Goal: Task Accomplishment & Management: Use online tool/utility

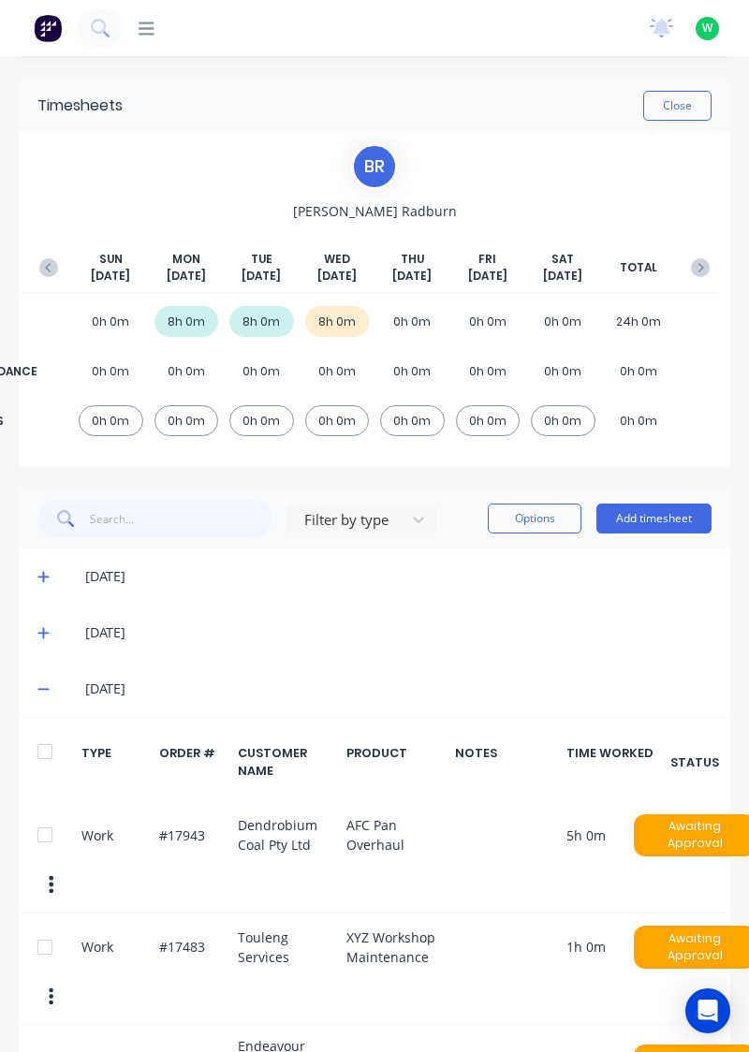
click at [689, 105] on button "Close" at bounding box center [677, 106] width 68 height 30
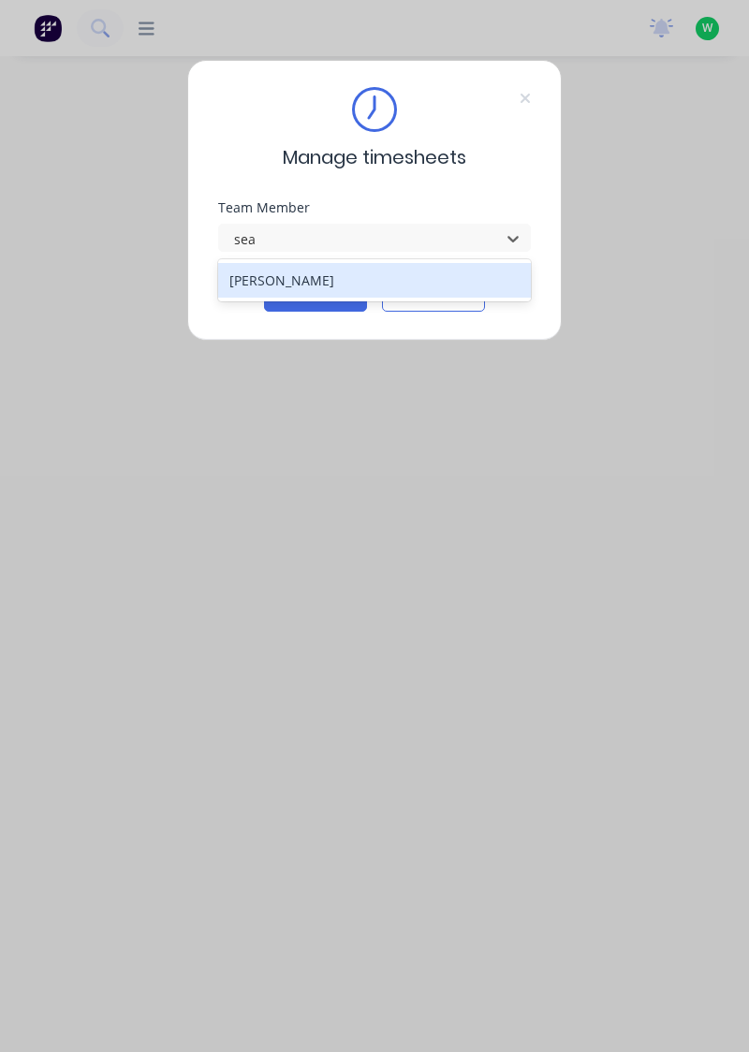
click at [466, 284] on div "Sean Findlay" at bounding box center [374, 280] width 313 height 35
type input "sea"
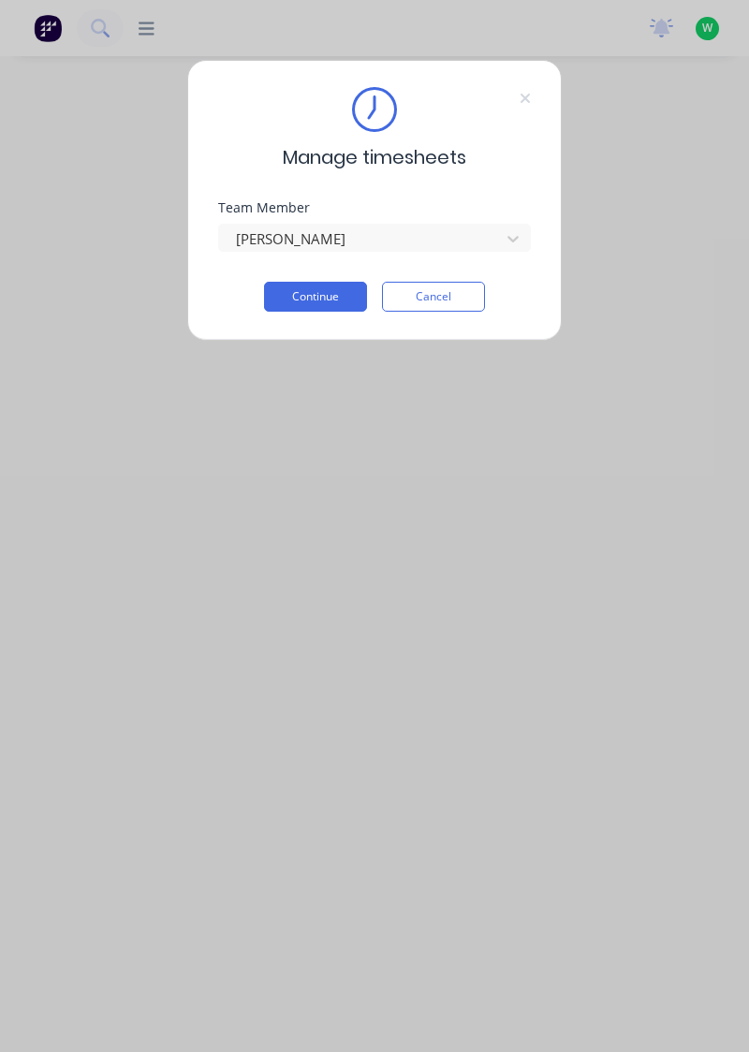
click at [301, 299] on button "Continue" at bounding box center [315, 297] width 103 height 30
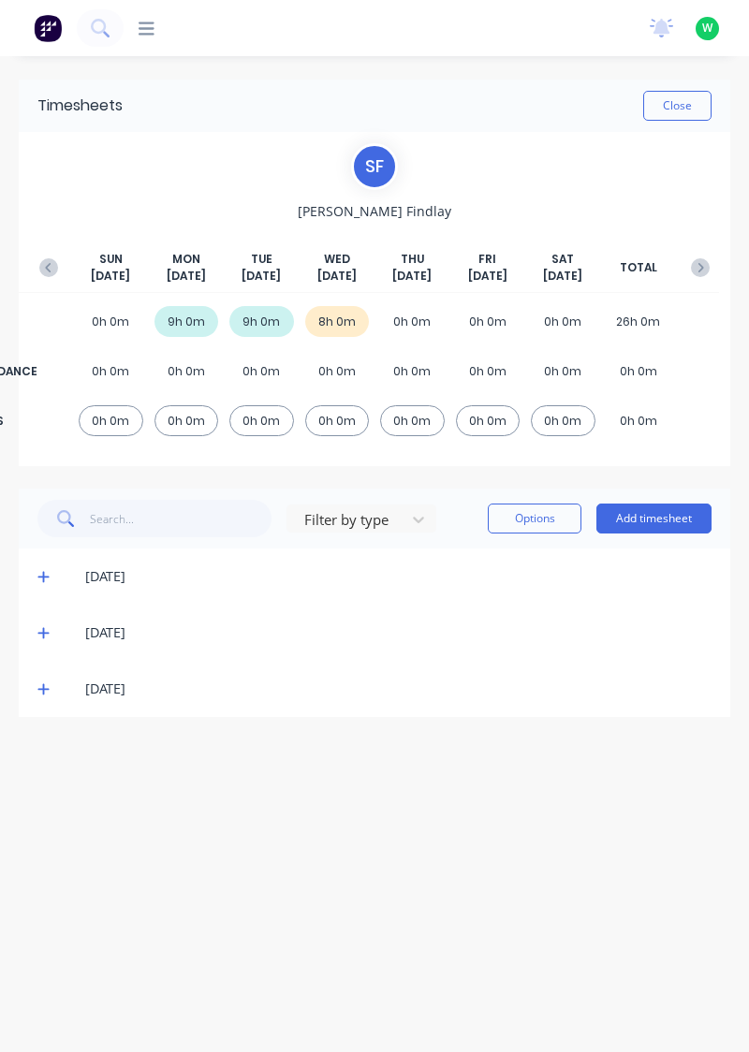
click at [668, 524] on button "Add timesheet" at bounding box center [653, 518] width 115 height 30
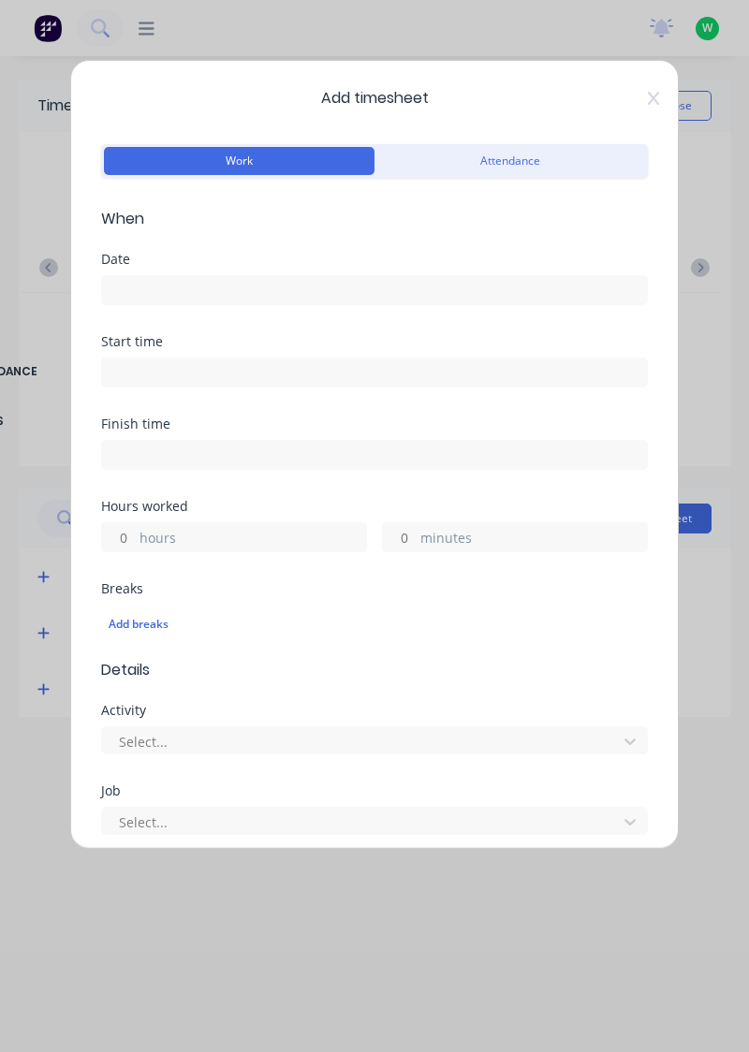
click at [218, 281] on input at bounding box center [374, 290] width 545 height 28
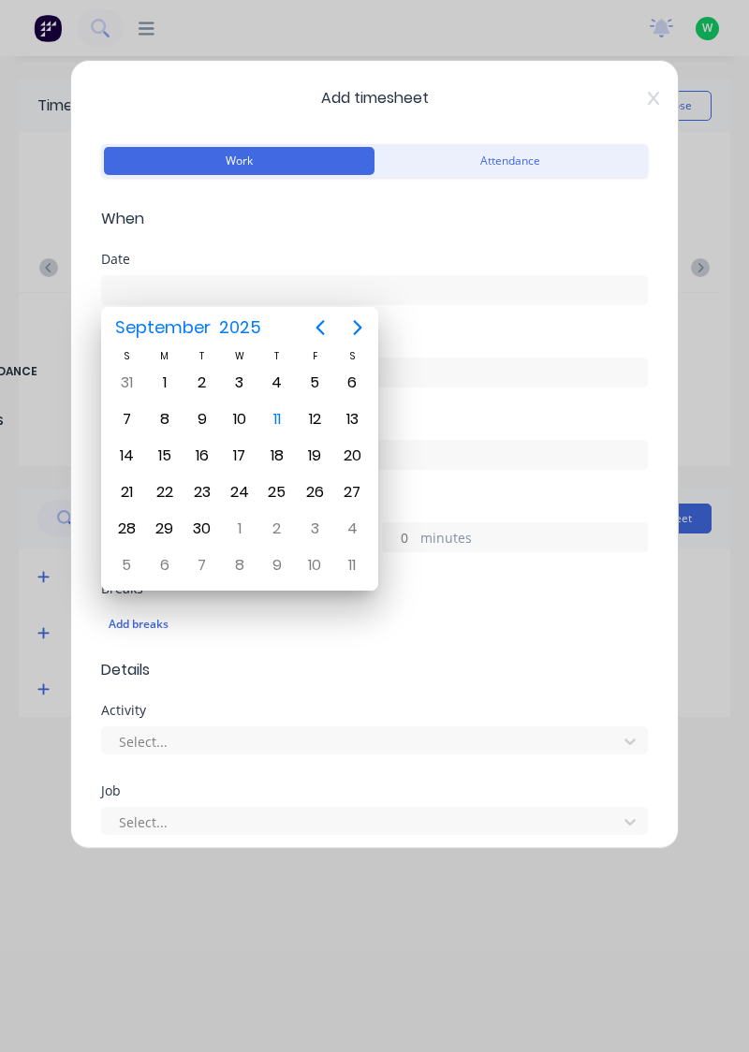
click at [556, 170] on button "Attendance" at bounding box center [509, 161] width 270 height 28
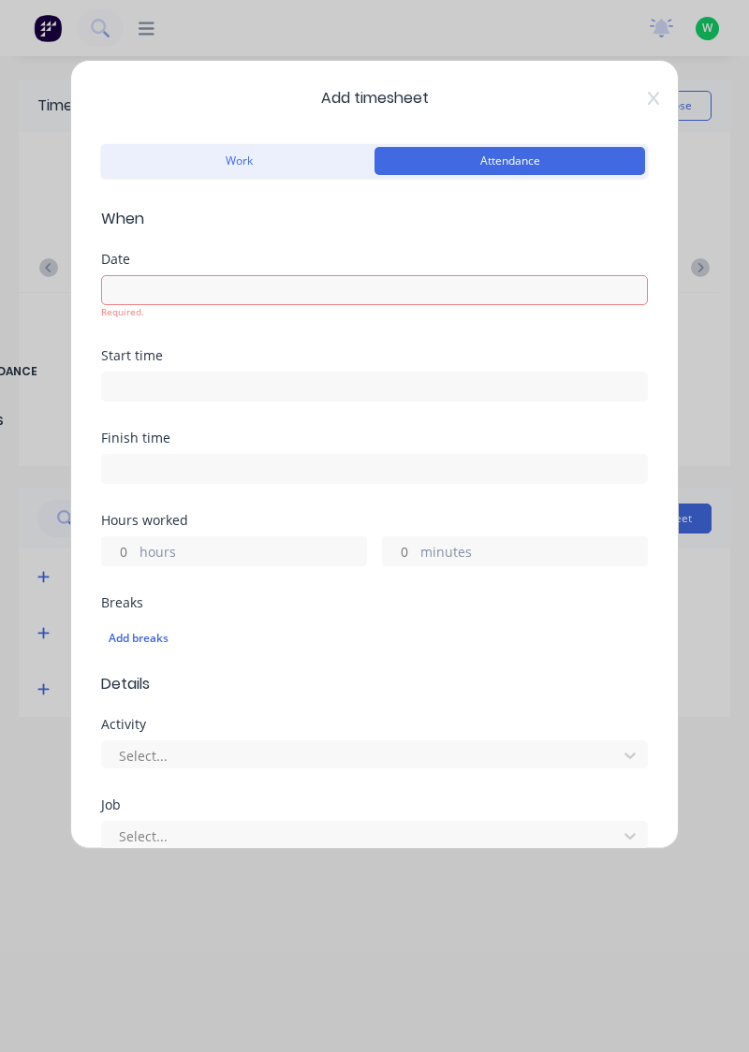
click at [248, 164] on button "Work" at bounding box center [239, 161] width 270 height 28
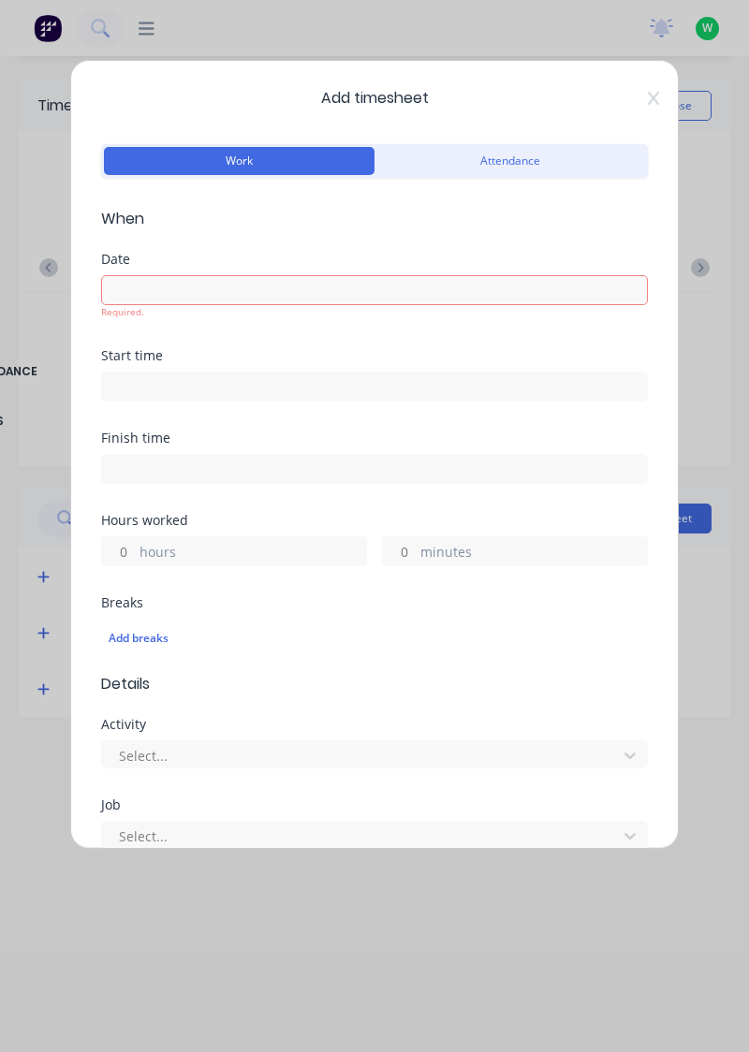
click at [243, 296] on input at bounding box center [374, 290] width 545 height 28
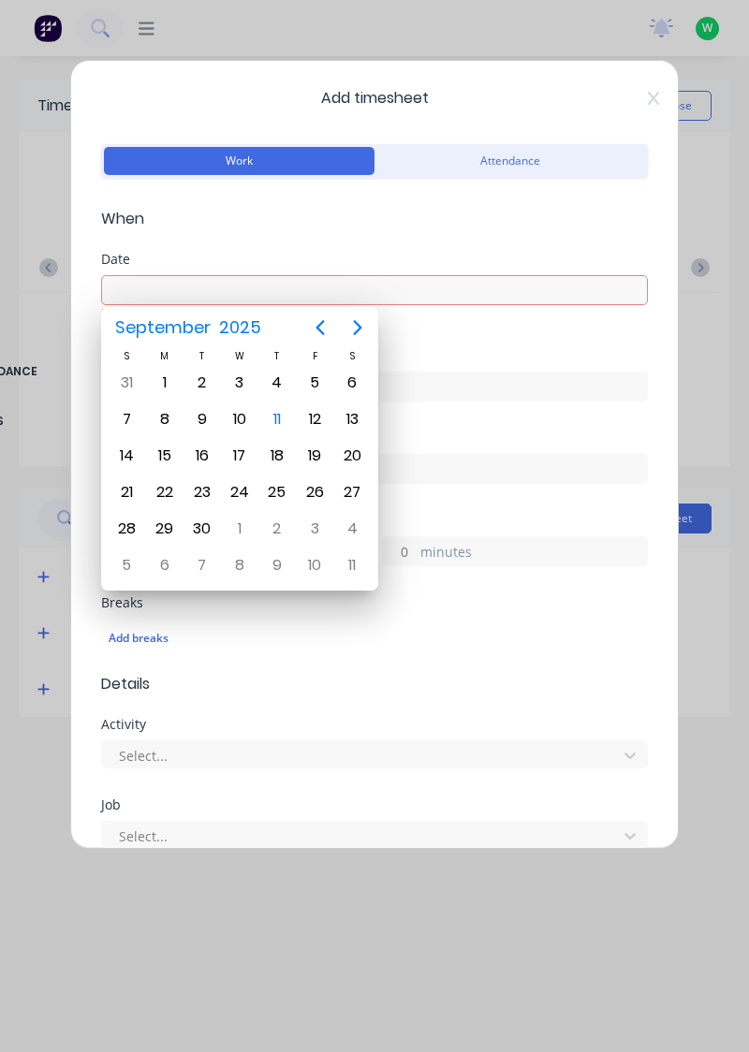
click at [286, 417] on div "11" at bounding box center [277, 419] width 28 height 28
type input "11/09/2025"
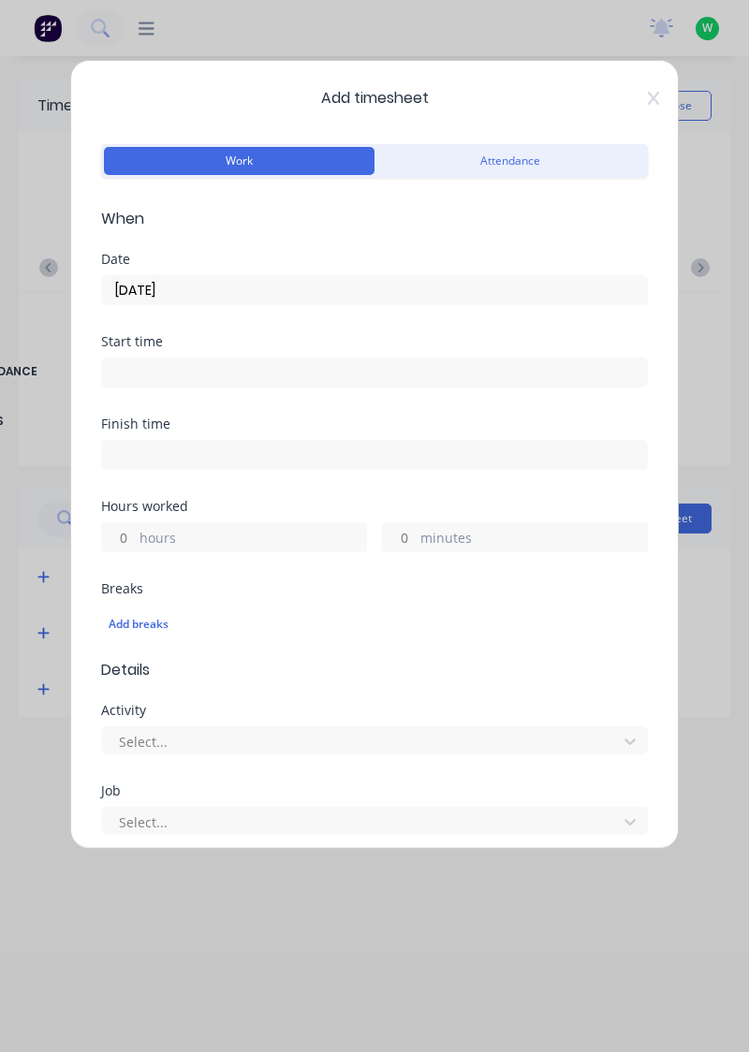
click at [127, 526] on input "hours" at bounding box center [118, 537] width 33 height 28
type input "8"
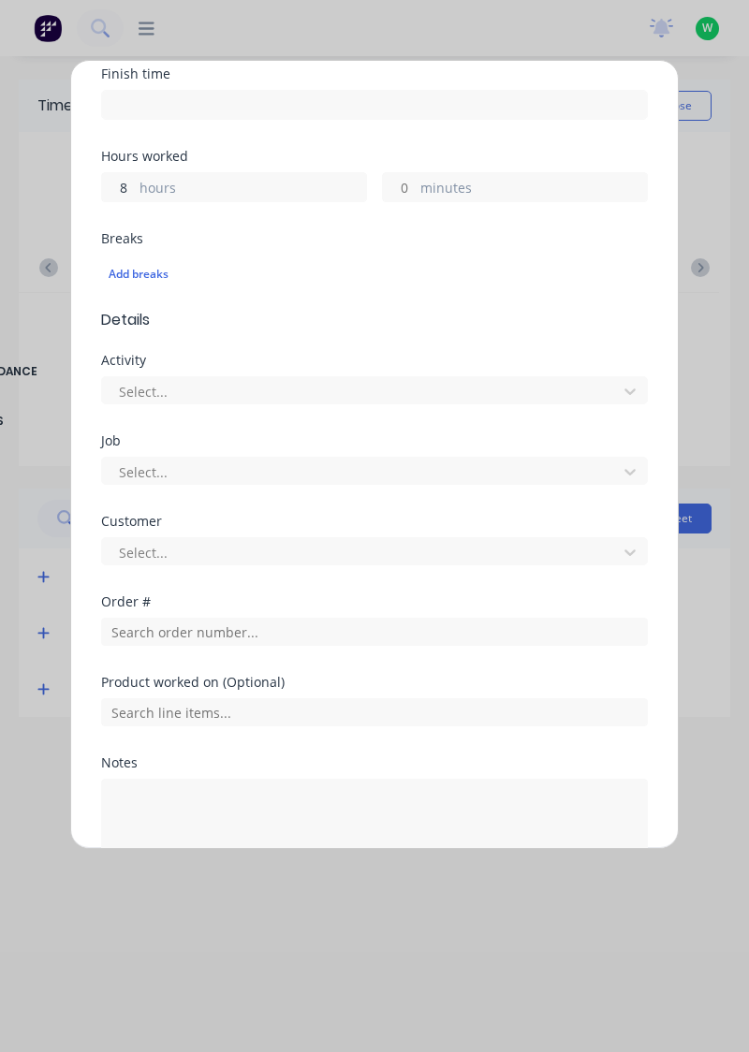
scroll to position [351, 0]
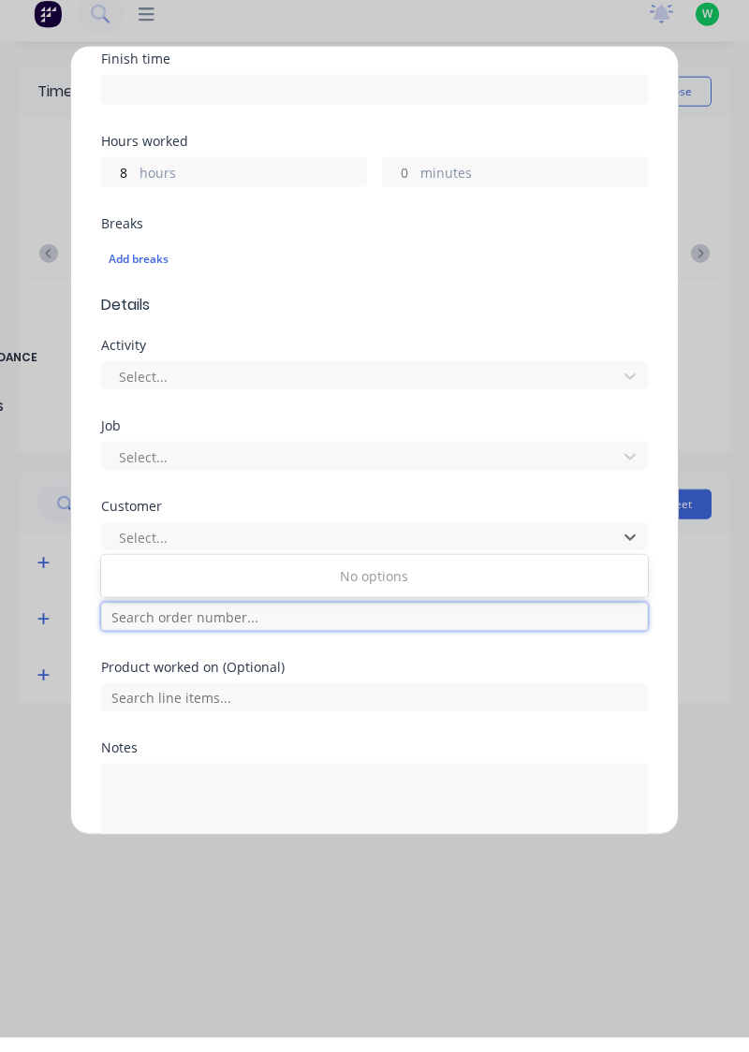
click at [169, 639] on input "text" at bounding box center [374, 631] width 546 height 28
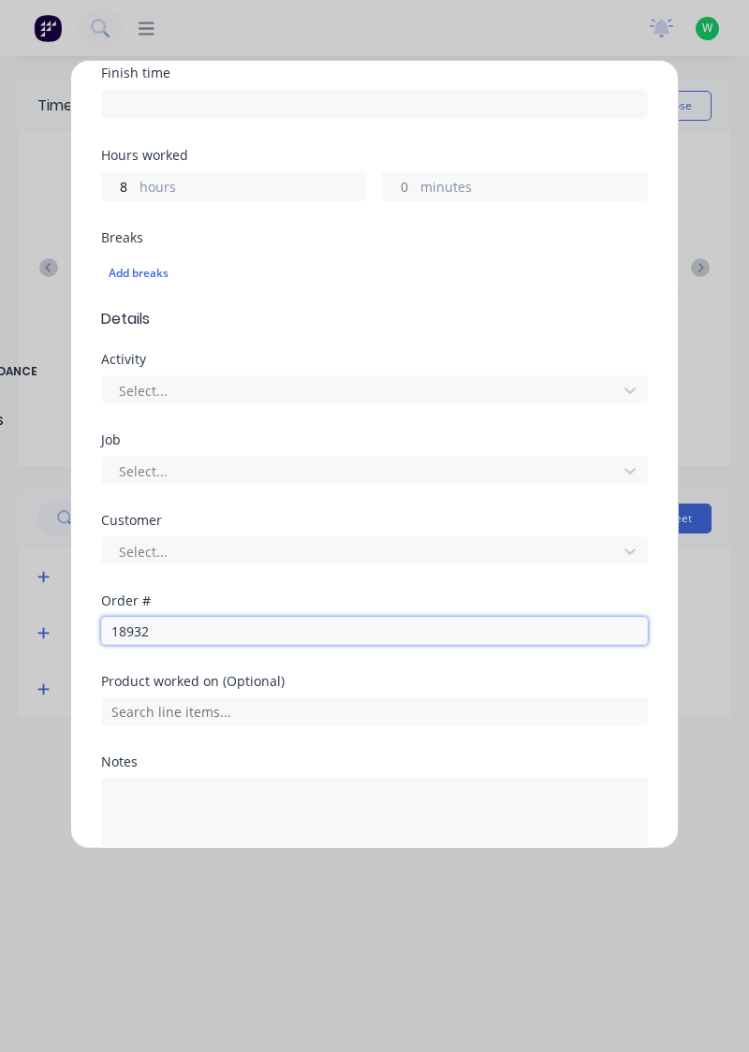
scroll to position [403, 0]
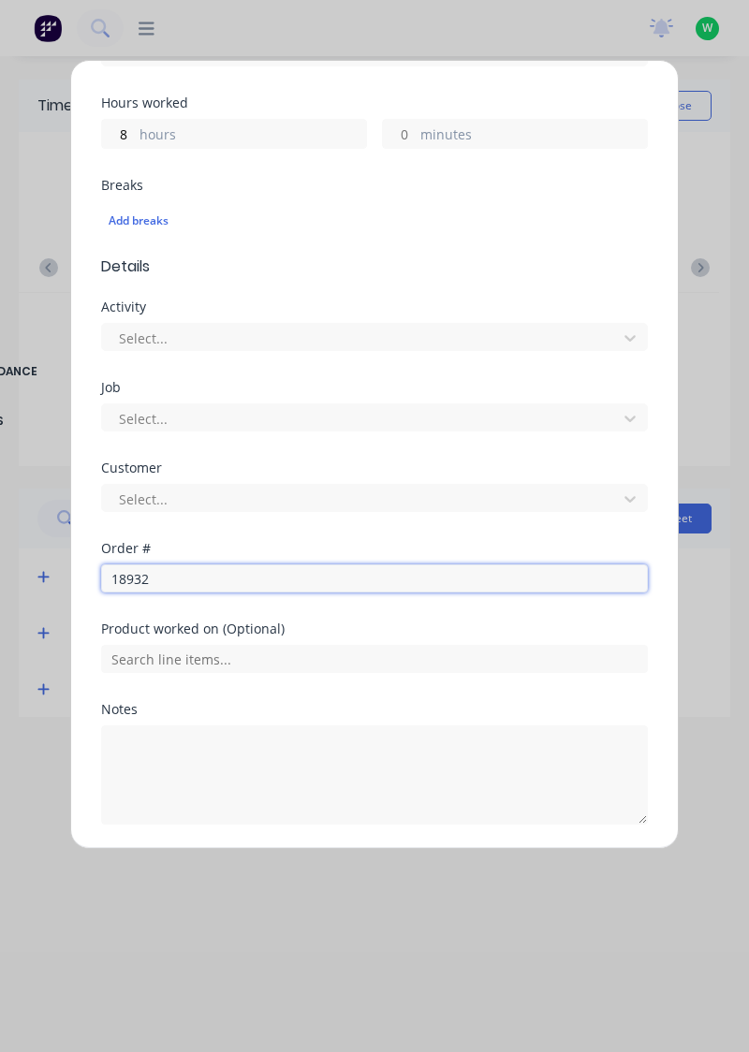
click at [455, 573] on input "18932" at bounding box center [374, 578] width 546 height 28
type input "18932"
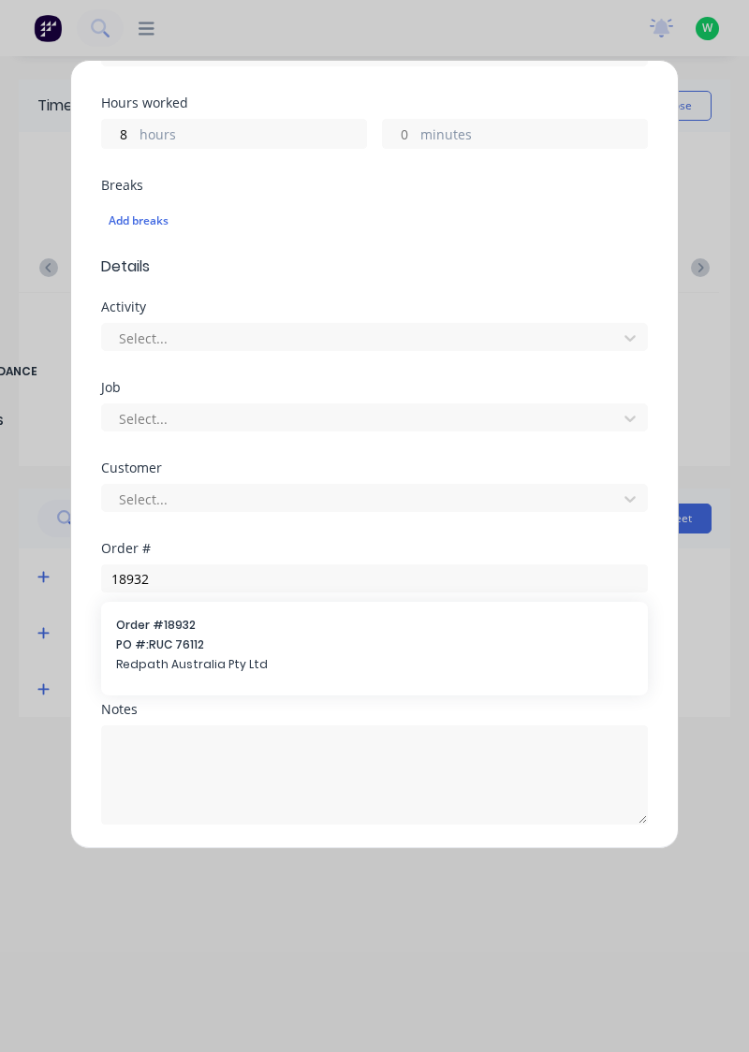
click at [279, 658] on span "Redpath Australia Pty Ltd" at bounding box center [374, 664] width 517 height 17
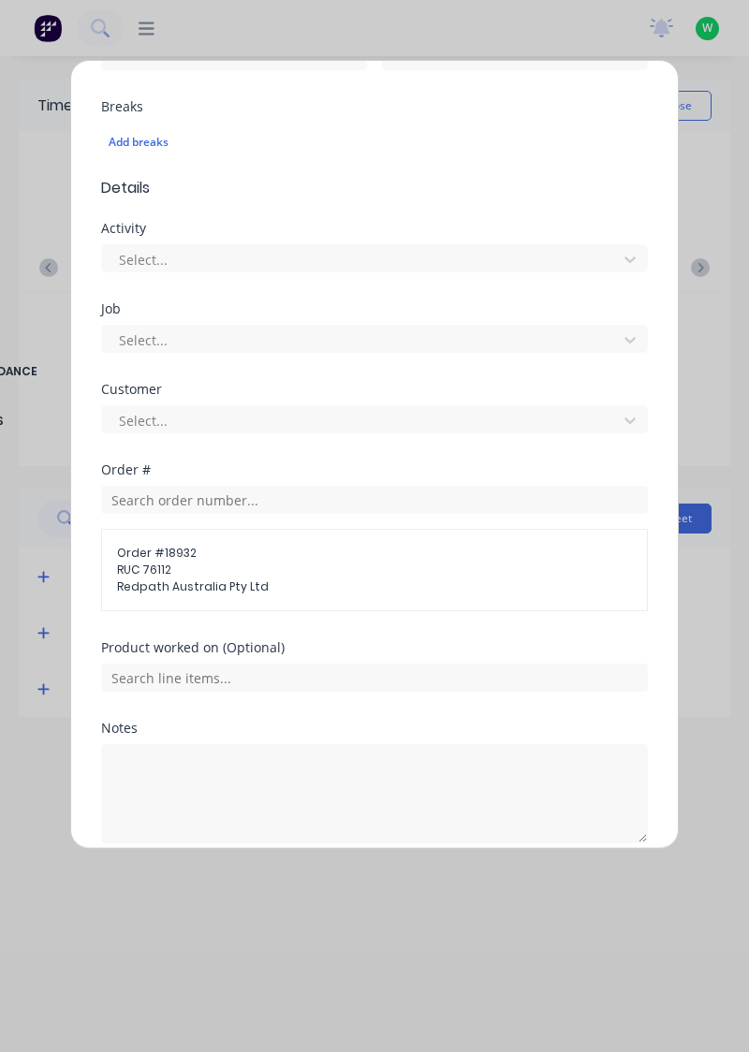
scroll to position [500, 0]
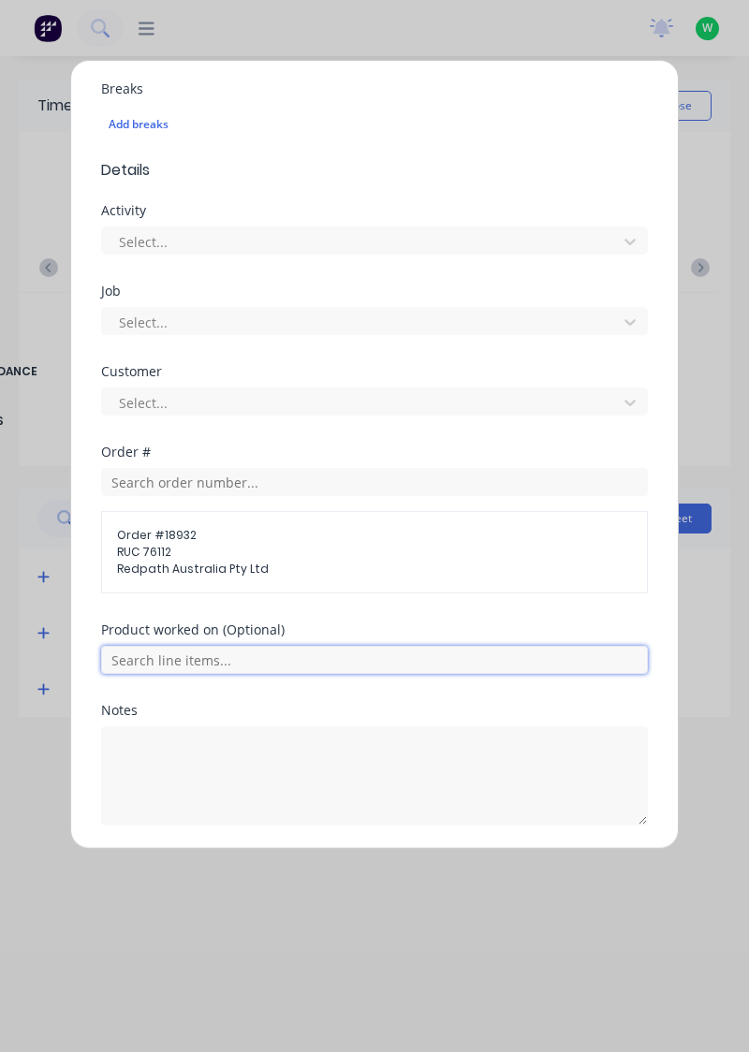
click at [415, 655] on input "text" at bounding box center [374, 660] width 546 height 28
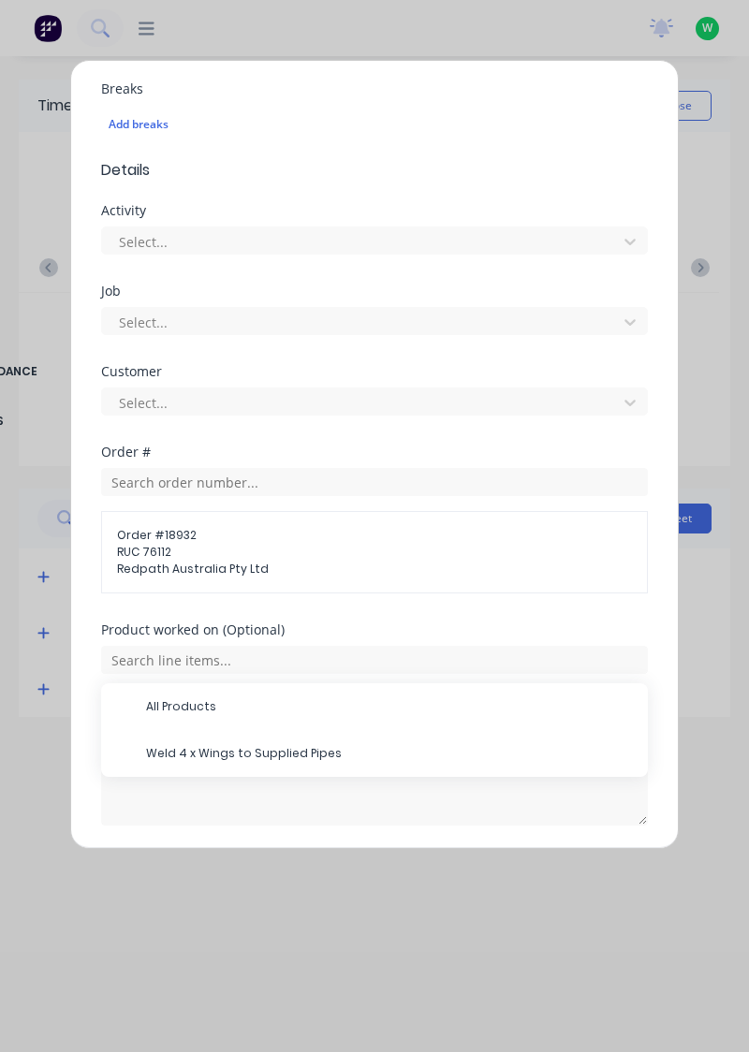
click at [313, 745] on span "Weld 4 x Wings to Supplied Pipes" at bounding box center [389, 753] width 487 height 17
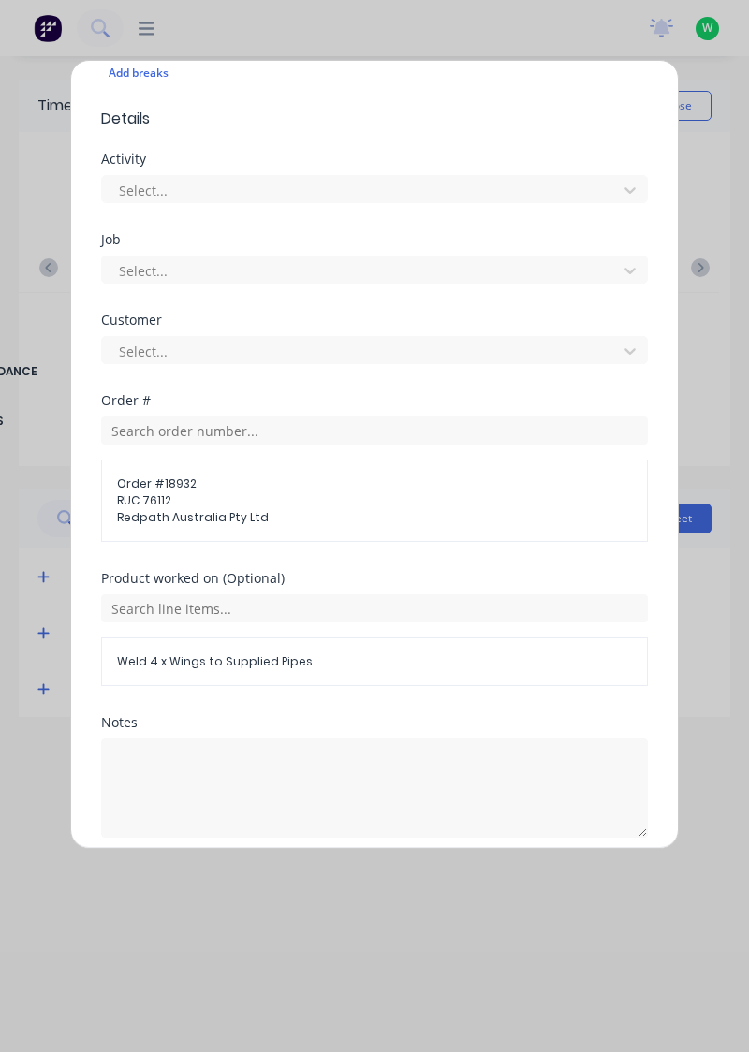
scroll to position [563, 0]
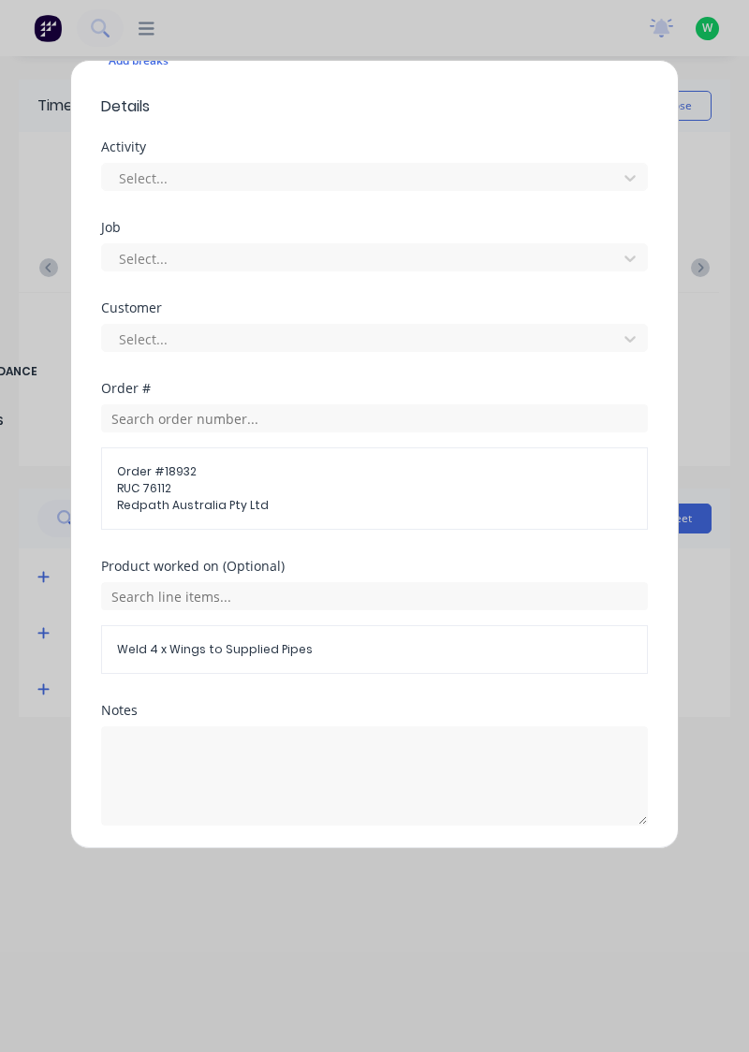
click at [355, 868] on button "Add manual time entry" at bounding box center [330, 870] width 158 height 30
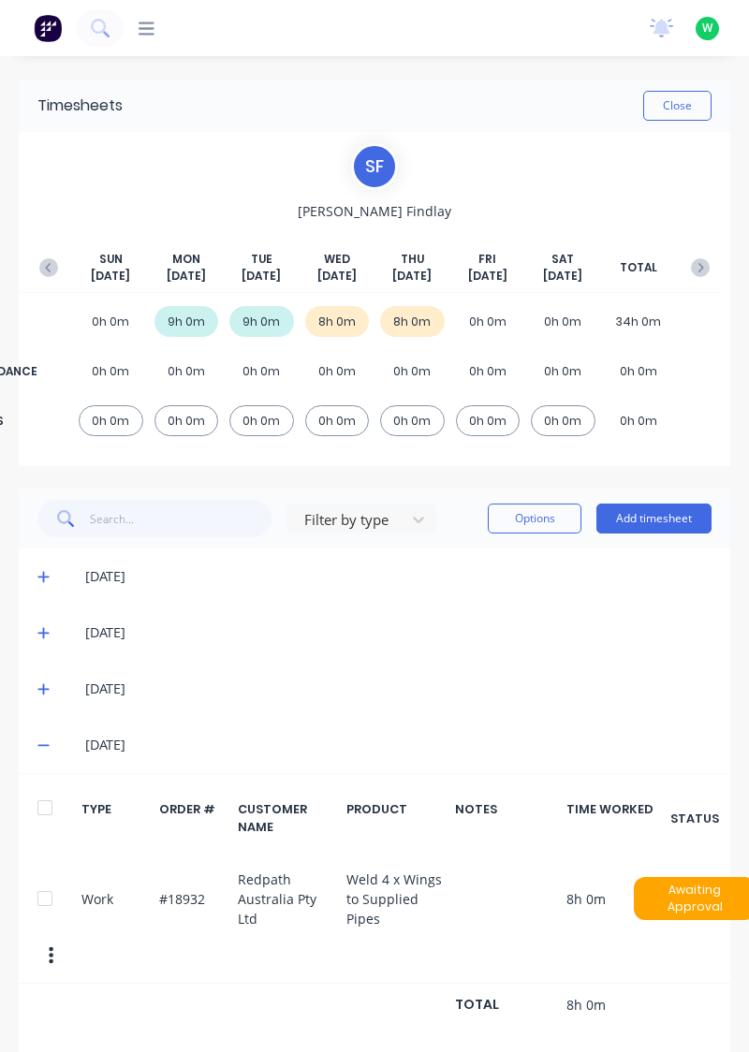
click at [689, 105] on button "Close" at bounding box center [677, 106] width 68 height 30
